Goal: Information Seeking & Learning: Learn about a topic

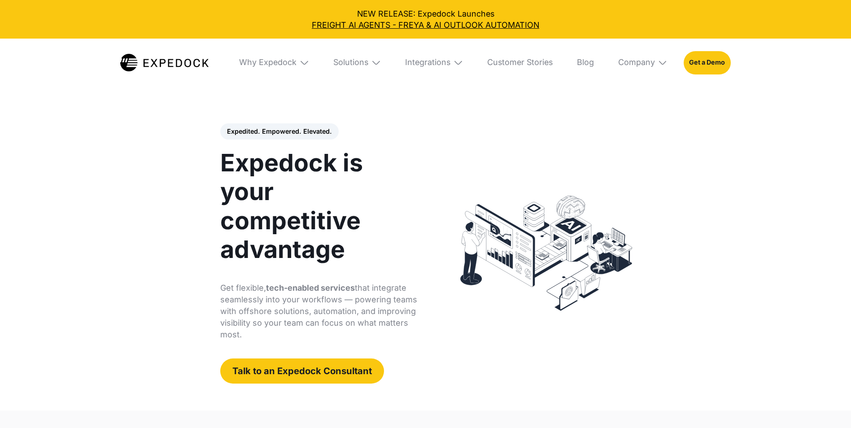
select select
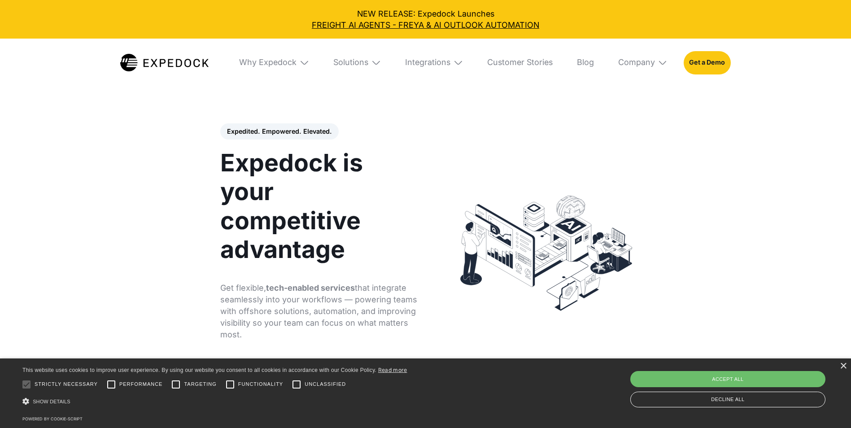
click at [451, 68] on div "Integrations" at bounding box center [434, 63] width 74 height 48
click at [372, 63] on img at bounding box center [368, 62] width 10 height 10
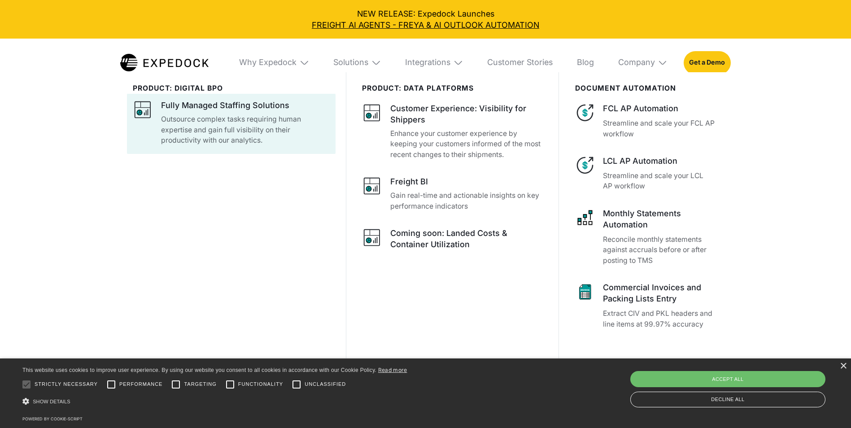
click at [211, 124] on p "Outsource complex tasks requiring human expertise and gain full visibility on t…" at bounding box center [245, 130] width 169 height 32
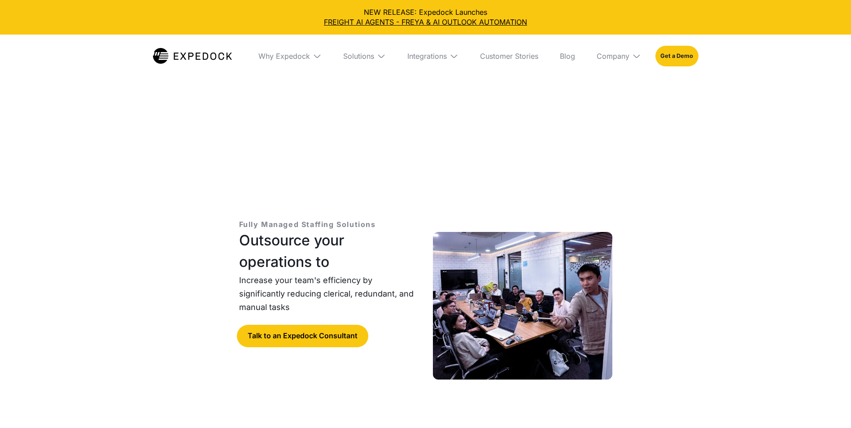
select select
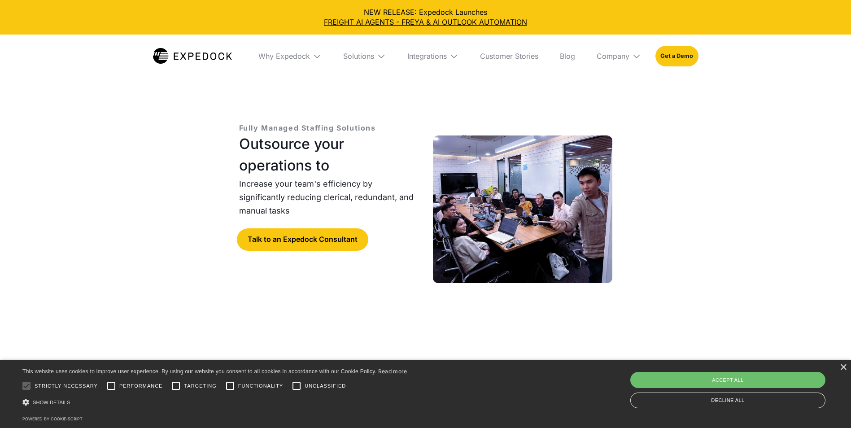
scroll to position [90, 0]
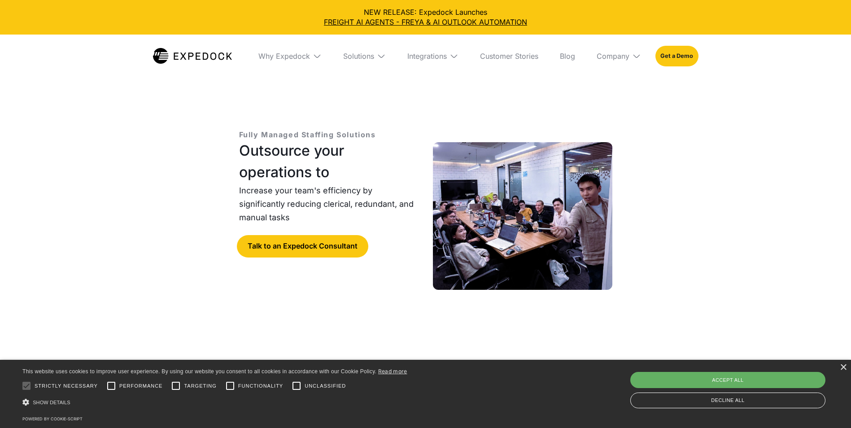
click at [765, 382] on div "Accept all" at bounding box center [727, 380] width 195 height 16
checkbox input "true"
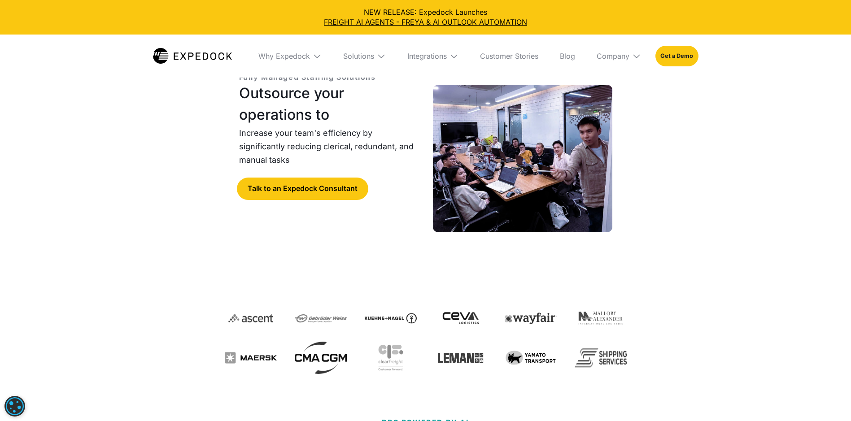
scroll to position [0, 0]
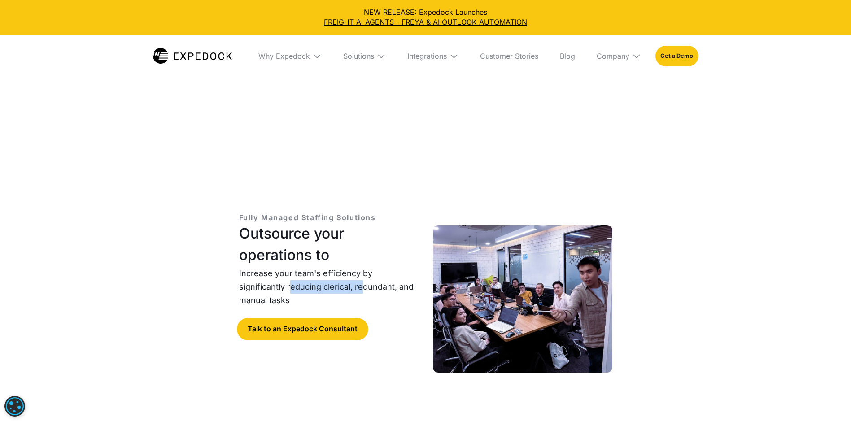
drag, startPoint x: 295, startPoint y: 290, endPoint x: 366, endPoint y: 293, distance: 71.4
click at [366, 293] on p "Increase your team's efficiency by significantly reducing clerical, redundant, …" at bounding box center [328, 287] width 179 height 40
drag, startPoint x: 366, startPoint y: 293, endPoint x: 376, endPoint y: 292, distance: 9.9
click at [377, 290] on p "Increase your team's efficiency by significantly reducing clerical, redundant, …" at bounding box center [328, 287] width 179 height 40
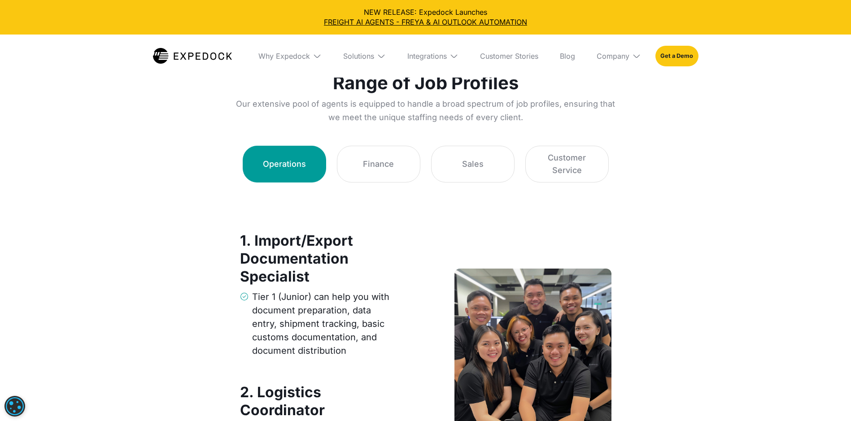
scroll to position [1436, 0]
click at [578, 171] on div "Customer Service" at bounding box center [567, 163] width 61 height 25
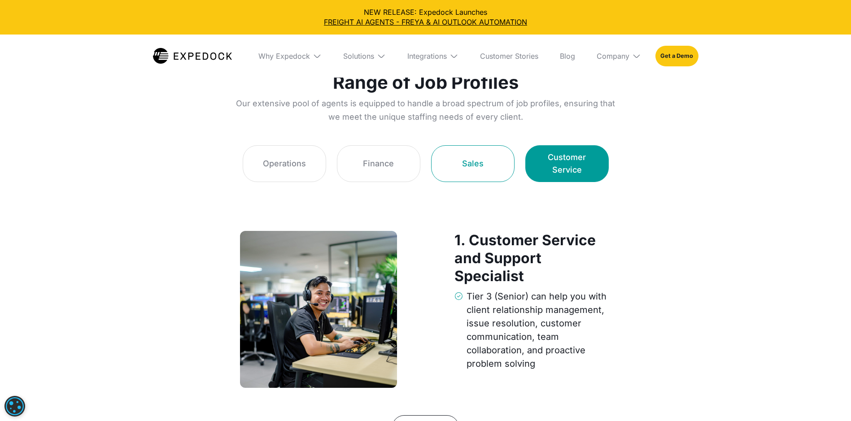
click at [464, 177] on link "Sales" at bounding box center [472, 163] width 83 height 37
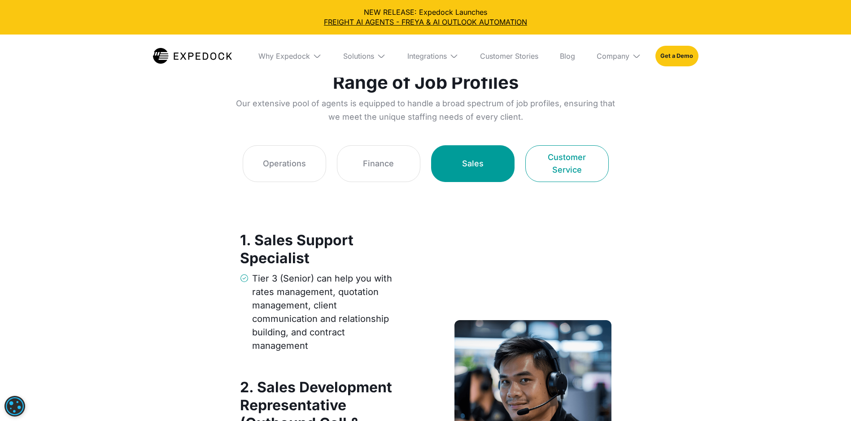
click at [602, 176] on link "Customer Service" at bounding box center [566, 163] width 83 height 37
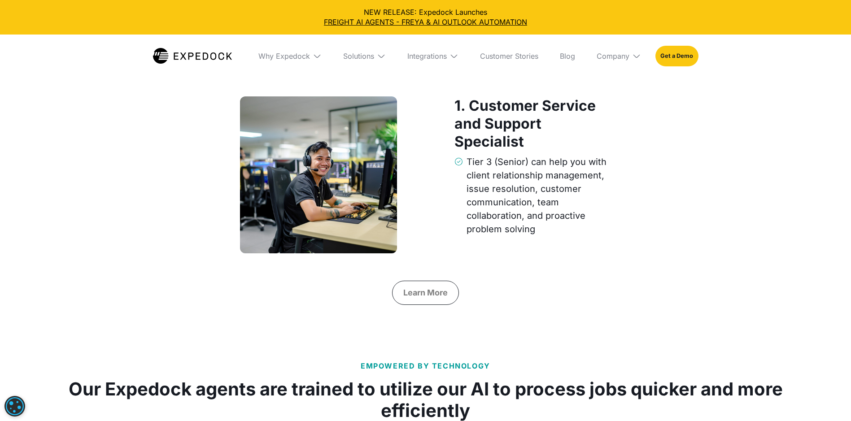
scroll to position [1526, 0]
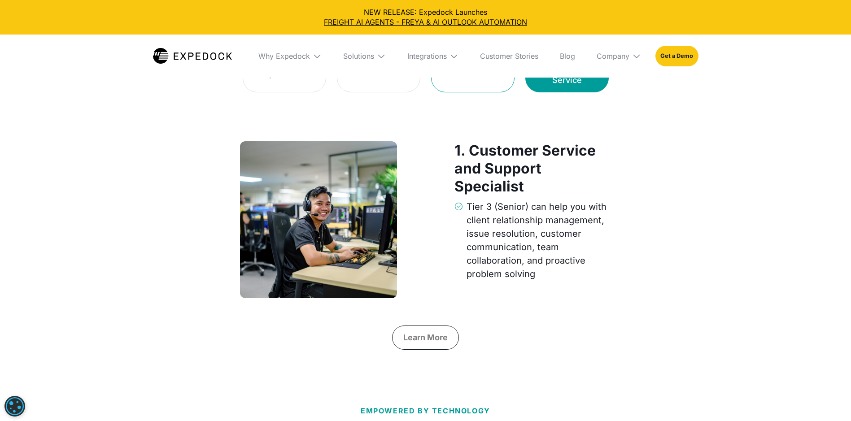
click at [466, 88] on link "Sales" at bounding box center [472, 74] width 83 height 37
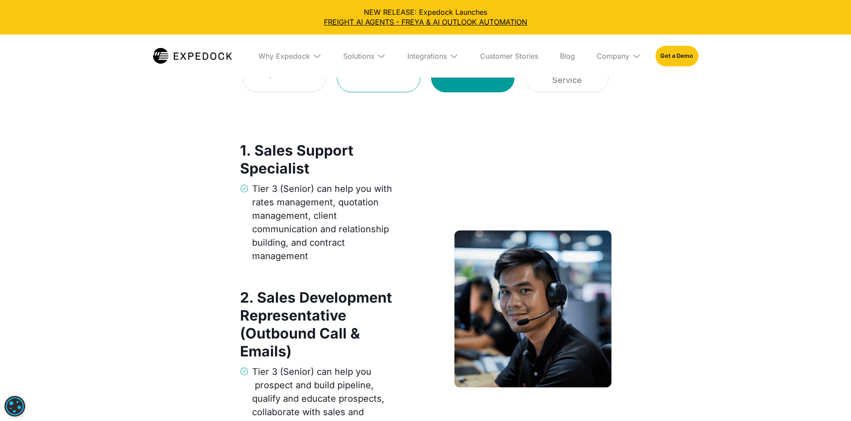
click at [351, 87] on link "Finance" at bounding box center [378, 74] width 83 height 37
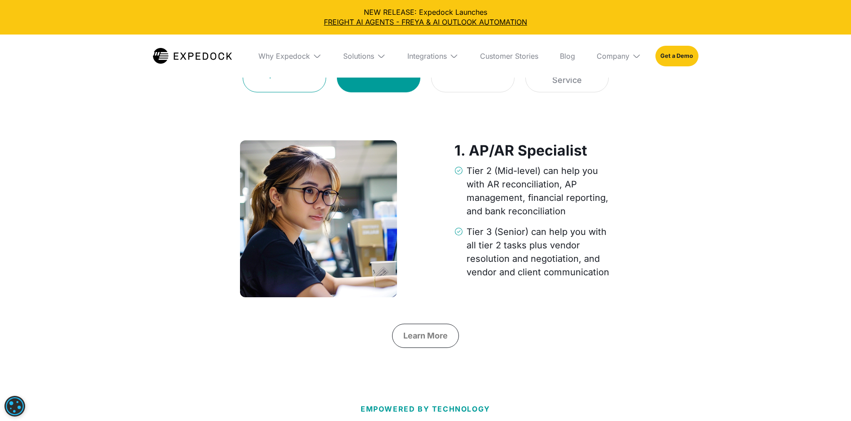
click at [295, 89] on link "Operations" at bounding box center [284, 74] width 83 height 37
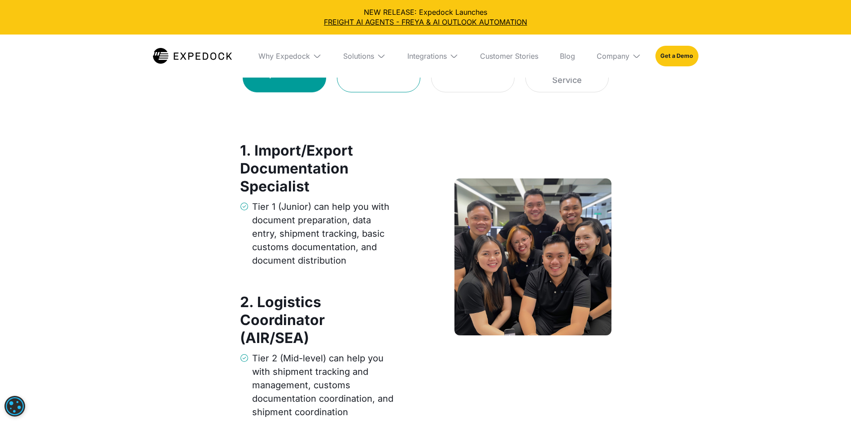
click at [385, 80] on div "Finance" at bounding box center [378, 74] width 31 height 13
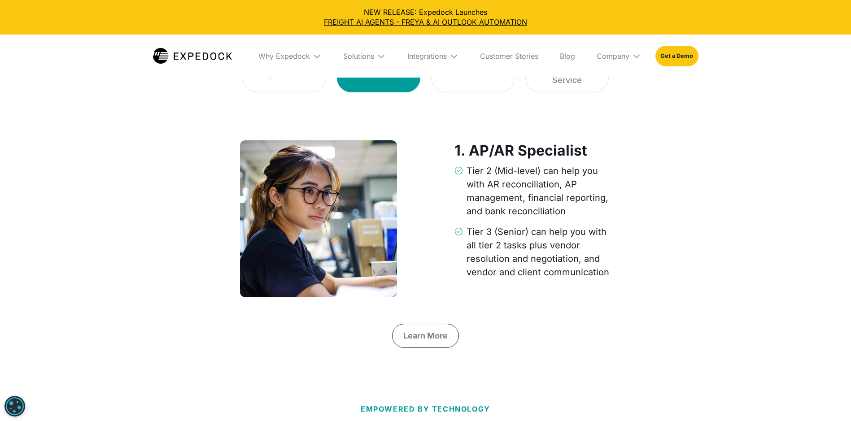
click at [278, 100] on div "1. AP/AR Specialist Tier 2 (Mid-level) can help you with AR reconciliation, AP …" at bounding box center [426, 200] width 381 height 217
click at [258, 92] on link "Operations" at bounding box center [284, 74] width 83 height 37
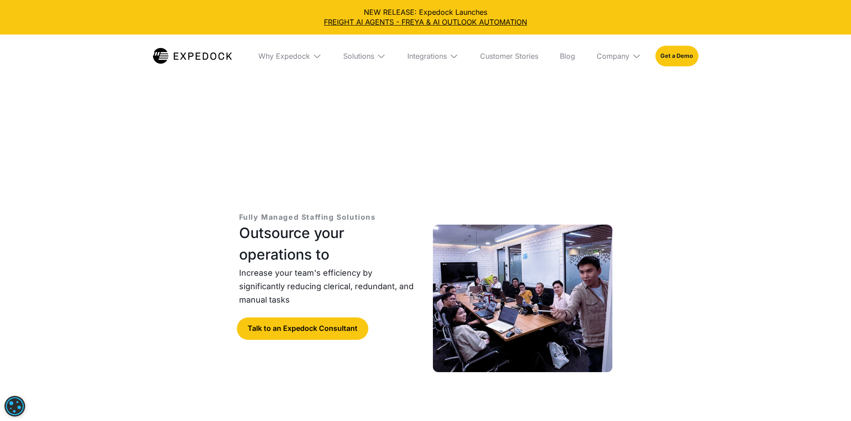
scroll to position [0, 0]
